Goal: Task Accomplishment & Management: Use online tool/utility

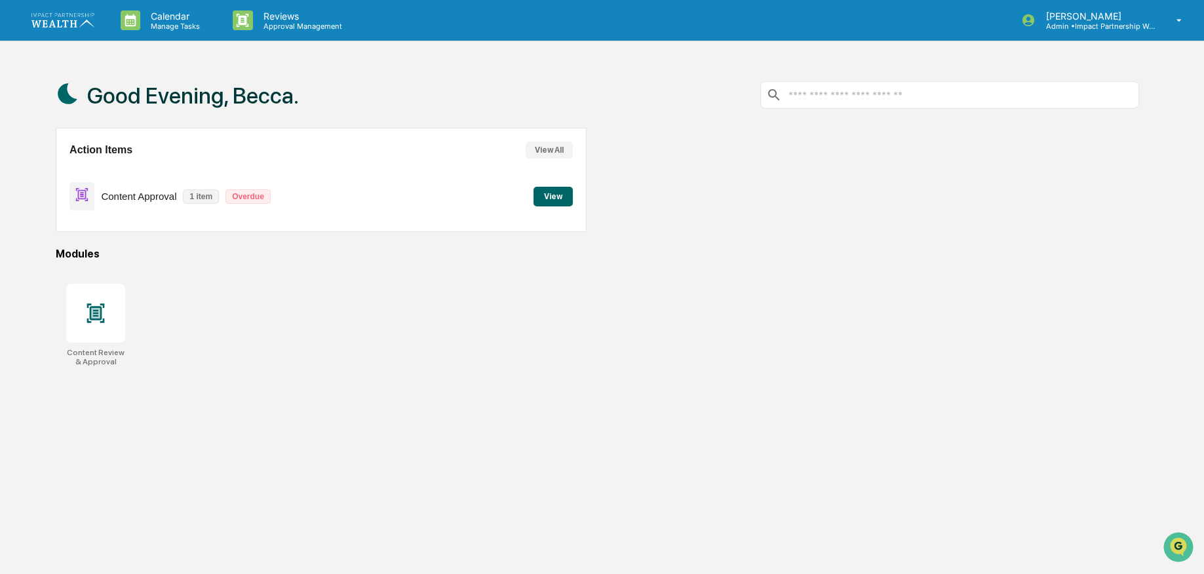
click at [540, 203] on button "View" at bounding box center [553, 197] width 39 height 20
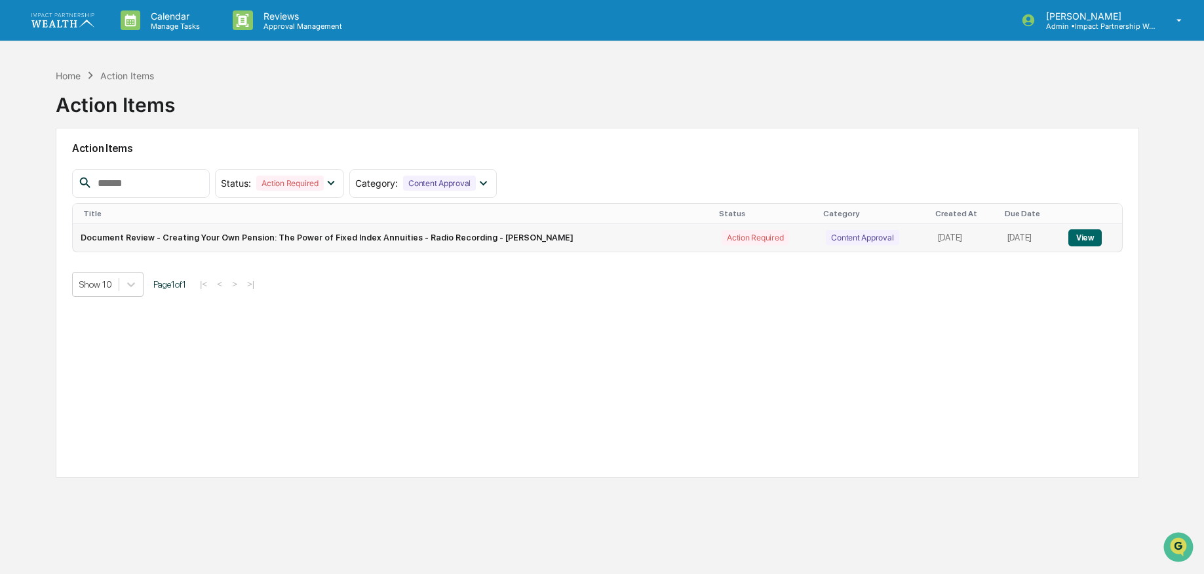
click at [545, 241] on td "Document Review - Creating Your Own Pension: The Power of Fixed Index Annuities…" at bounding box center [393, 238] width 641 height 28
click at [1093, 241] on button "View" at bounding box center [1084, 237] width 33 height 17
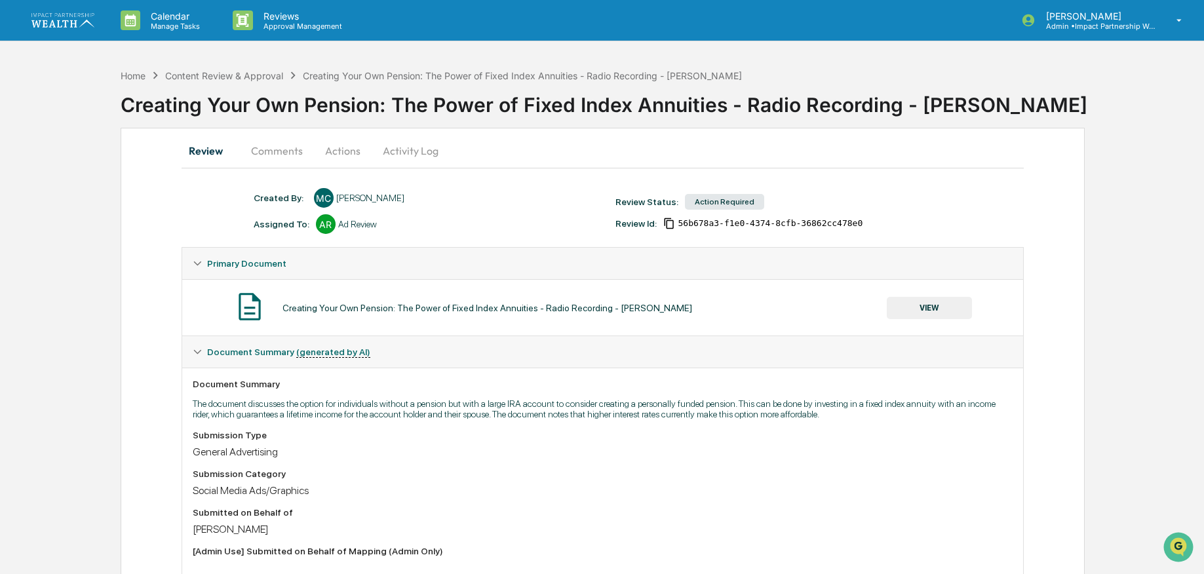
click at [948, 307] on button "VIEW" at bounding box center [929, 308] width 85 height 22
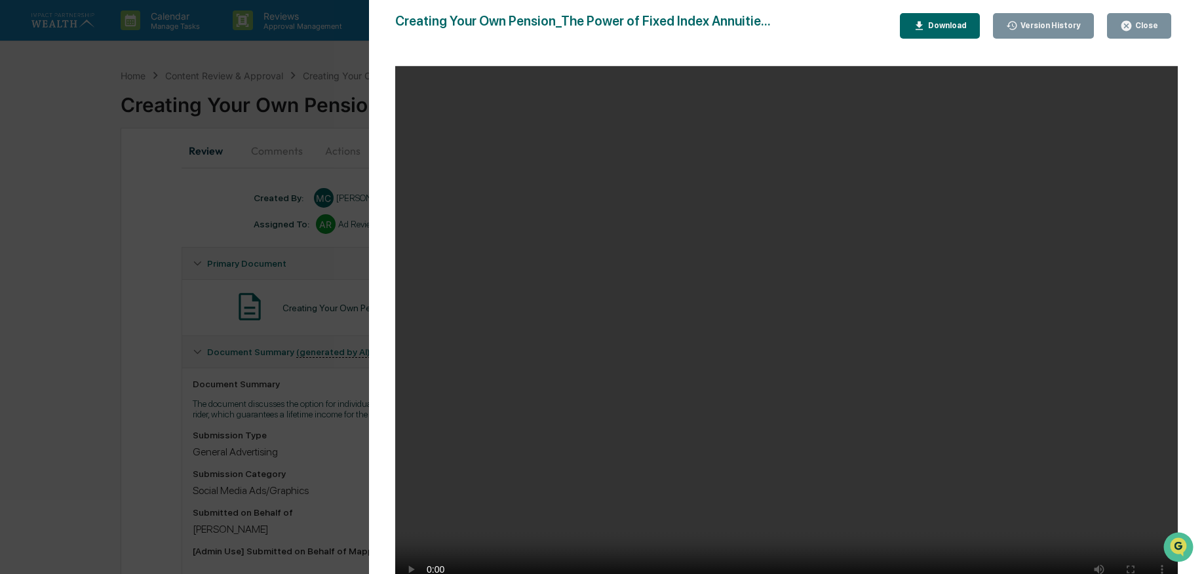
click at [1151, 18] on button "Close" at bounding box center [1139, 26] width 64 height 26
